Goal: Task Accomplishment & Management: Use online tool/utility

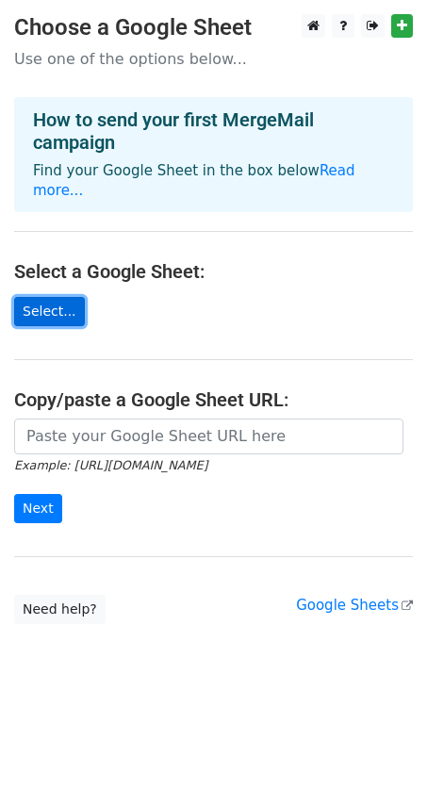
click at [65, 297] on link "Select..." at bounding box center [49, 311] width 71 height 29
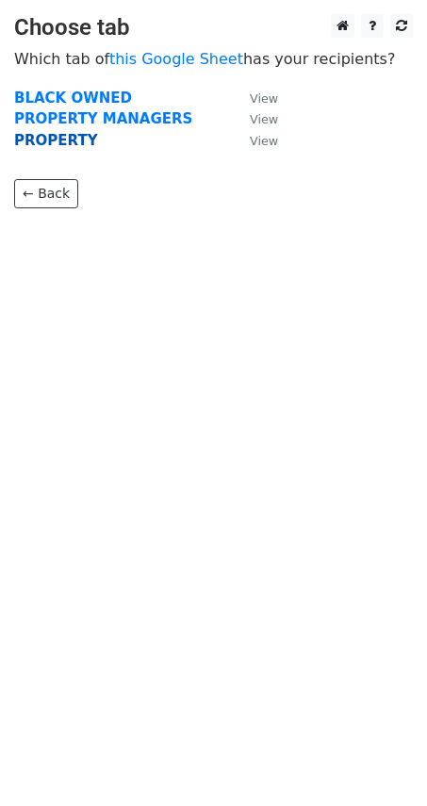
click at [44, 140] on strong "PROPERTY" at bounding box center [56, 140] width 84 height 17
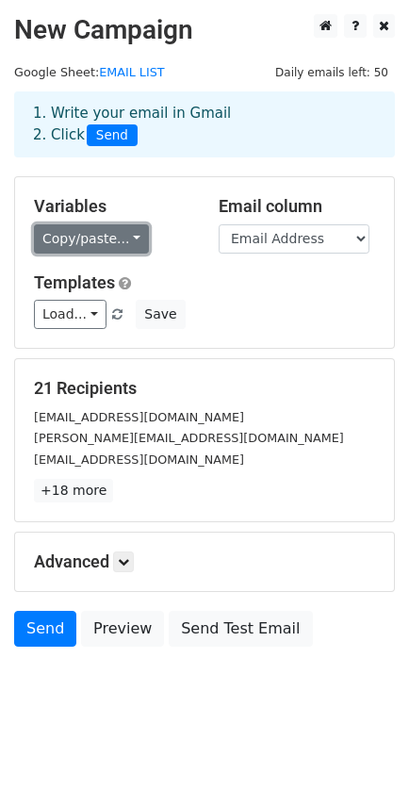
click at [100, 237] on link "Copy/paste..." at bounding box center [91, 238] width 115 height 29
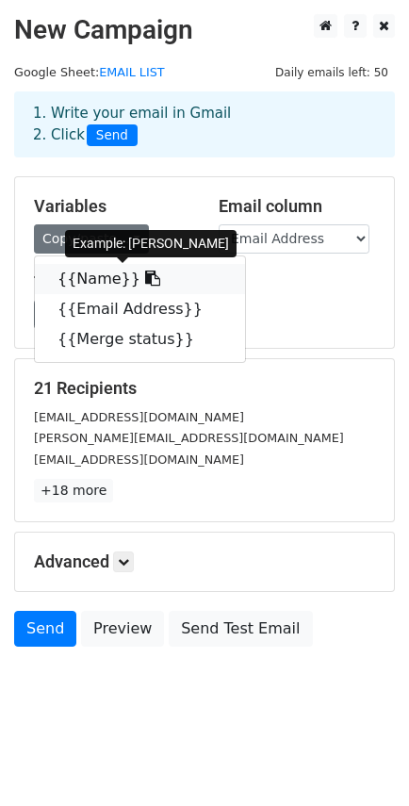
click at [117, 279] on link "{{Name}}" at bounding box center [140, 279] width 210 height 30
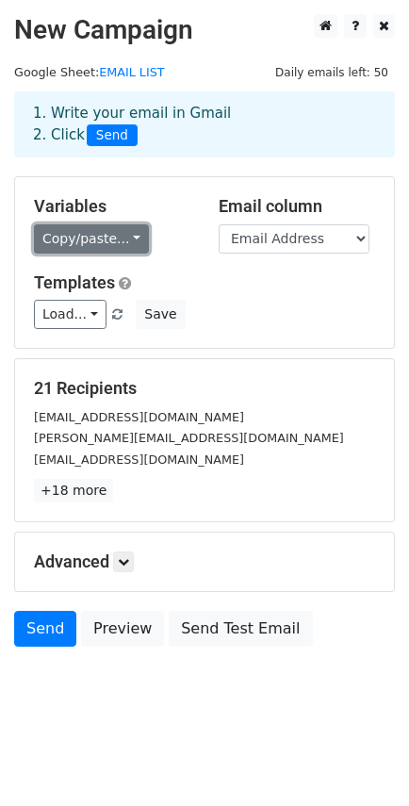
click at [79, 231] on link "Copy/paste..." at bounding box center [91, 238] width 115 height 29
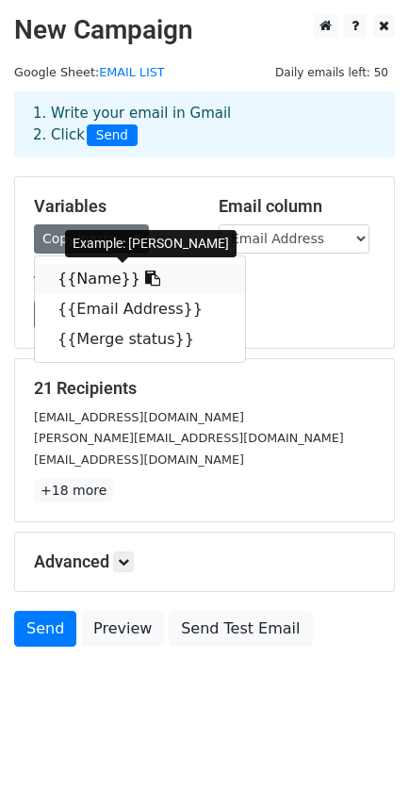
click at [107, 277] on link "{{Name}}" at bounding box center [140, 279] width 210 height 30
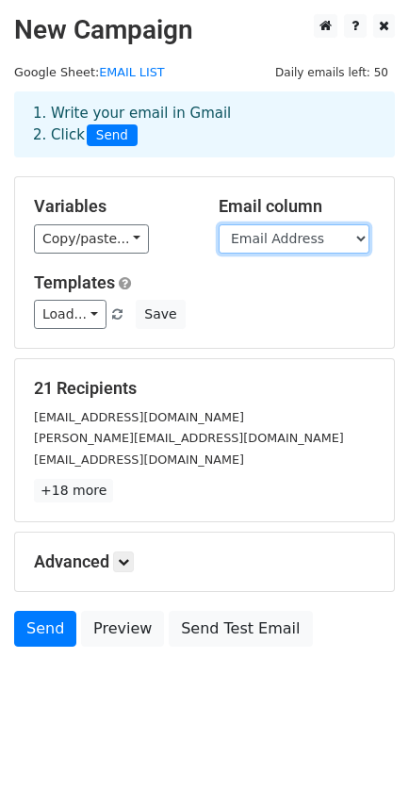
click at [278, 242] on select "Name Email Address Merge status" at bounding box center [294, 238] width 151 height 29
click at [278, 240] on select "Name Email Address Merge status" at bounding box center [294, 238] width 151 height 29
click at [139, 556] on h5 "Advanced" at bounding box center [204, 562] width 341 height 21
click at [126, 569] on link at bounding box center [123, 562] width 21 height 21
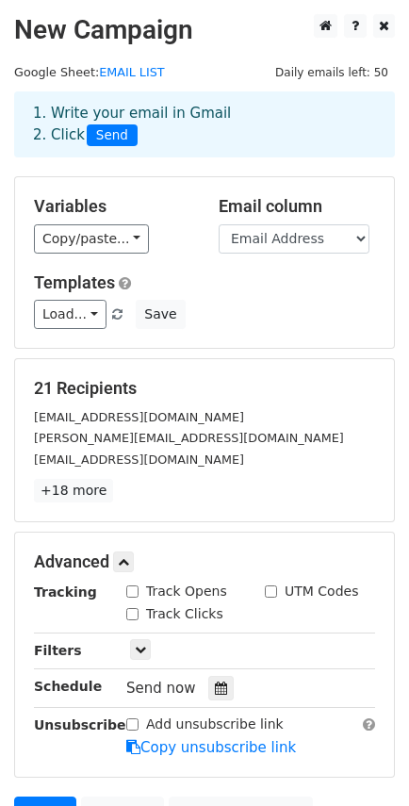
click at [132, 592] on input "Track Opens" at bounding box center [132, 592] width 12 height 12
checkbox input "true"
click at [134, 612] on input "Track Clicks" at bounding box center [132, 614] width 12 height 12
checkbox input "true"
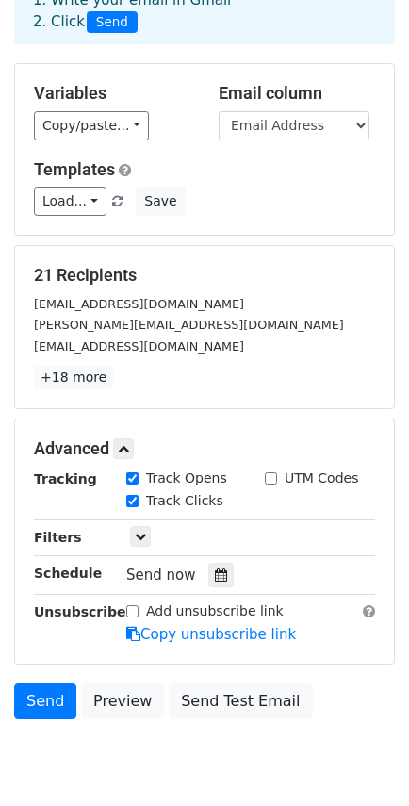
scroll to position [118, 0]
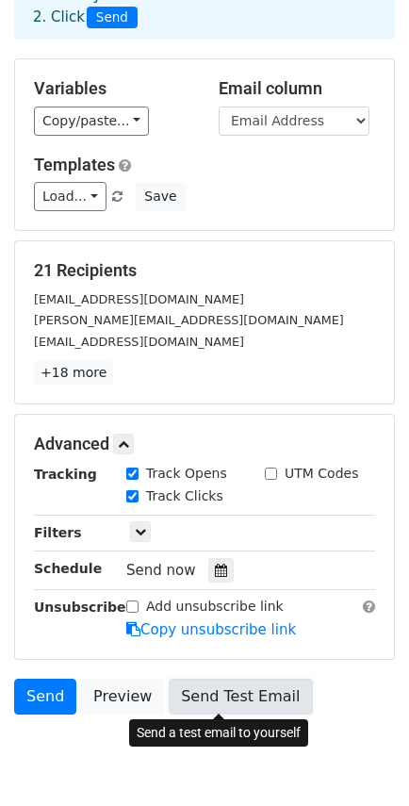
click at [241, 705] on link "Send Test Email" at bounding box center [240, 697] width 143 height 36
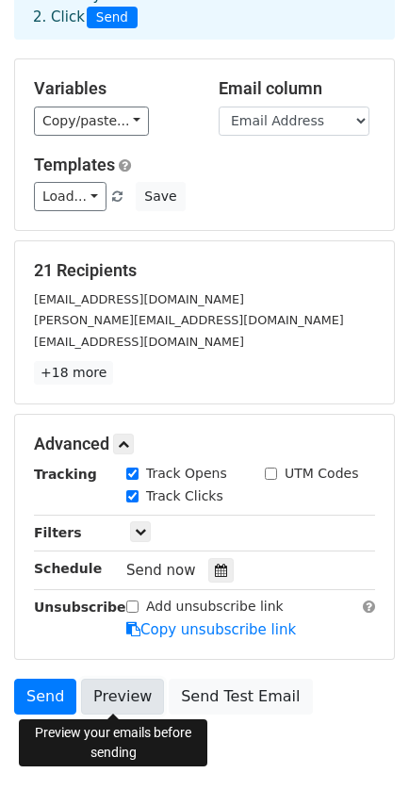
click at [128, 701] on link "Preview" at bounding box center [122, 697] width 83 height 36
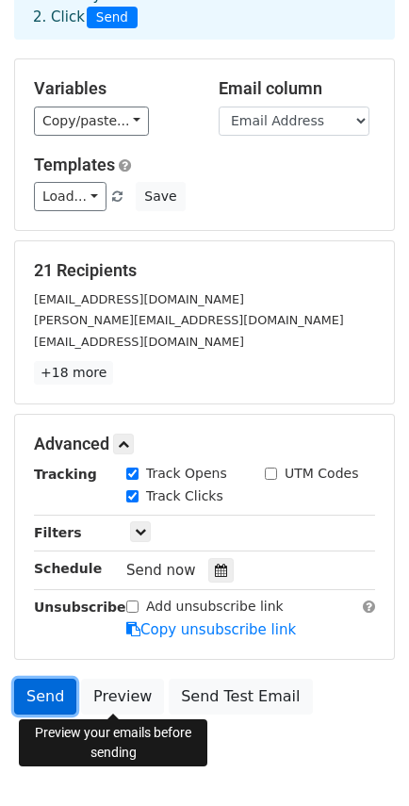
click at [37, 695] on link "Send" at bounding box center [45, 697] width 62 height 36
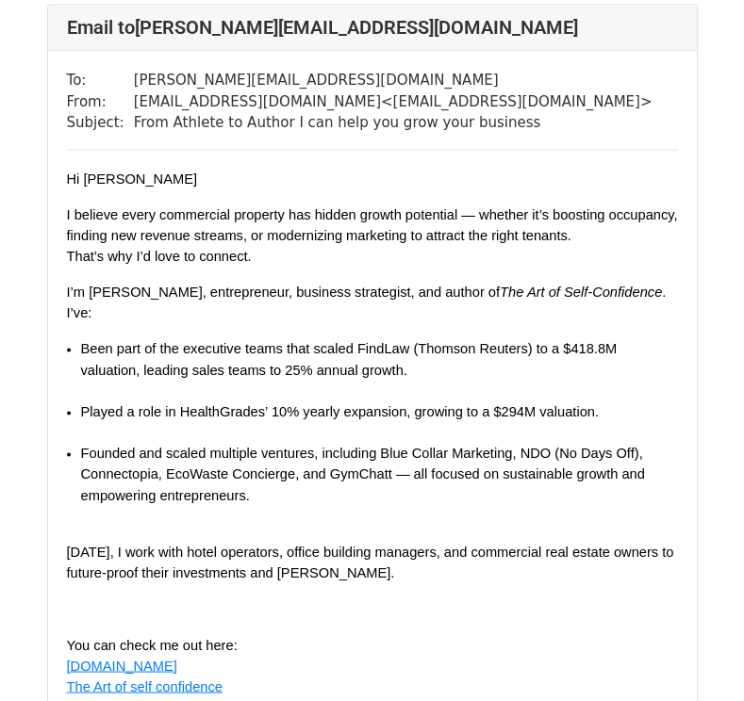
scroll to position [1414, 0]
